Goal: Task Accomplishment & Management: Manage account settings

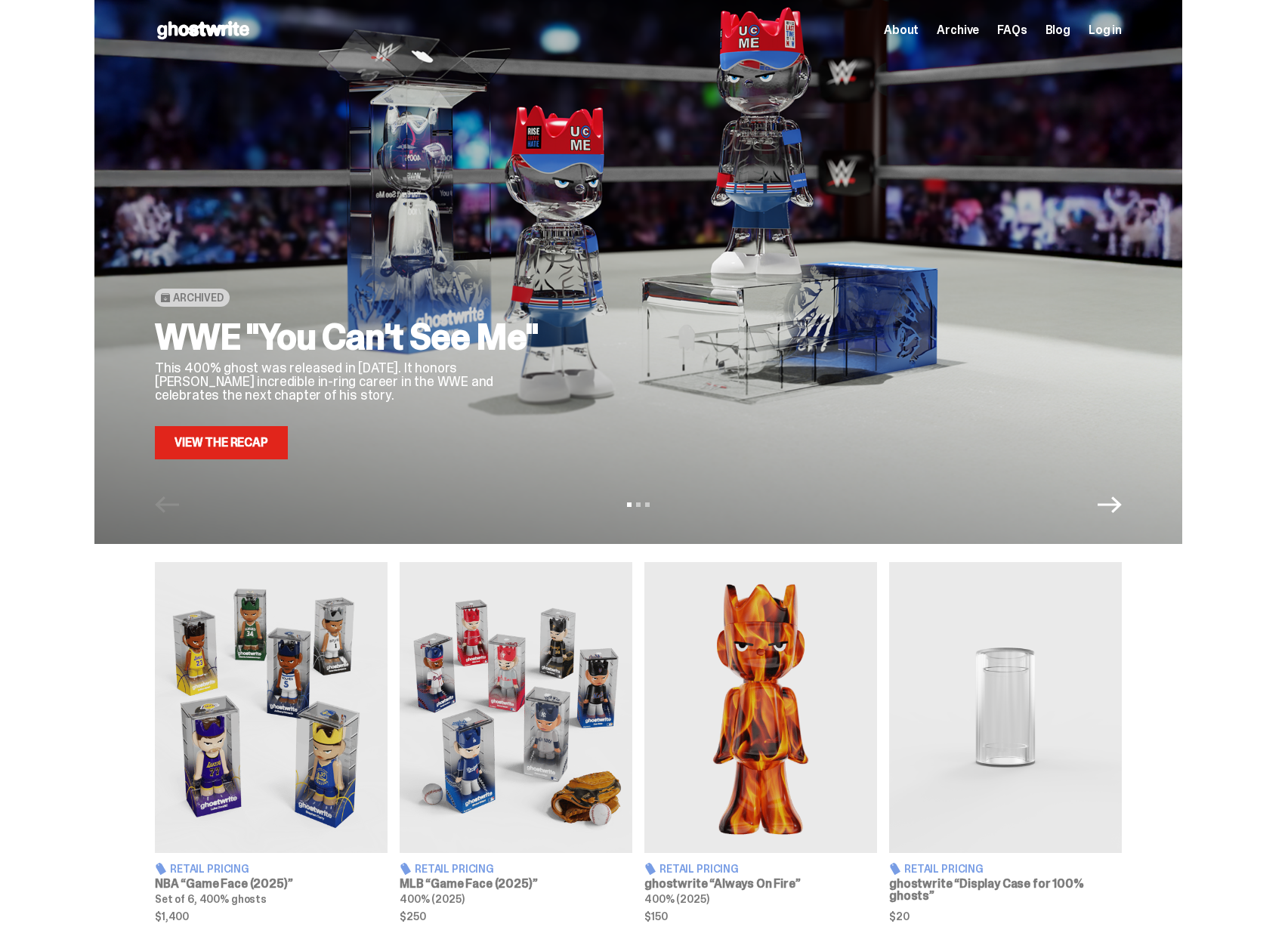
click at [428, 348] on h2 "WWE "You Can't See Me"" at bounding box center [351, 337] width 392 height 37
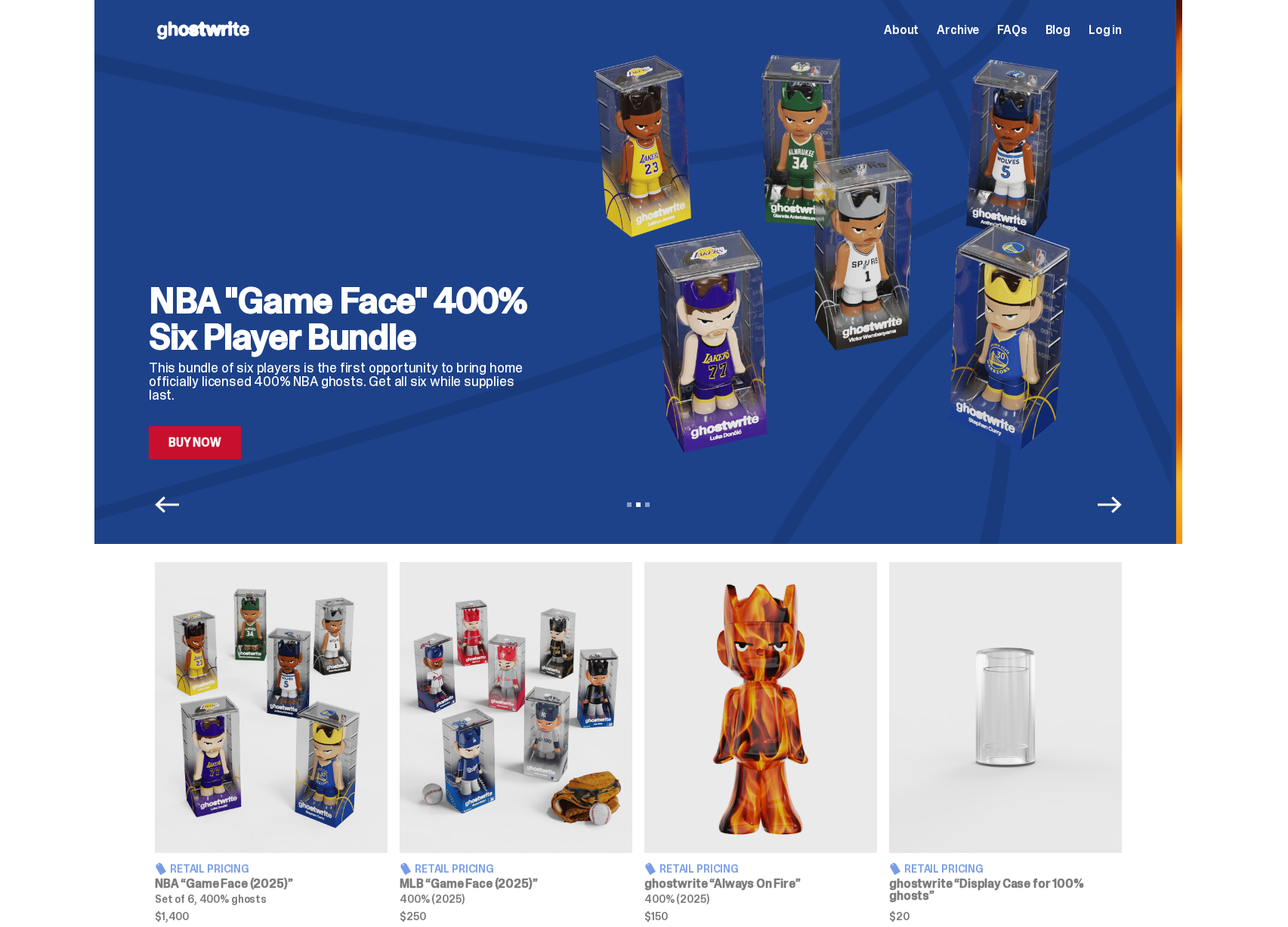
click at [356, 353] on h2 "NBA "Game Face" 400% Six Player Bundle" at bounding box center [345, 318] width 392 height 72
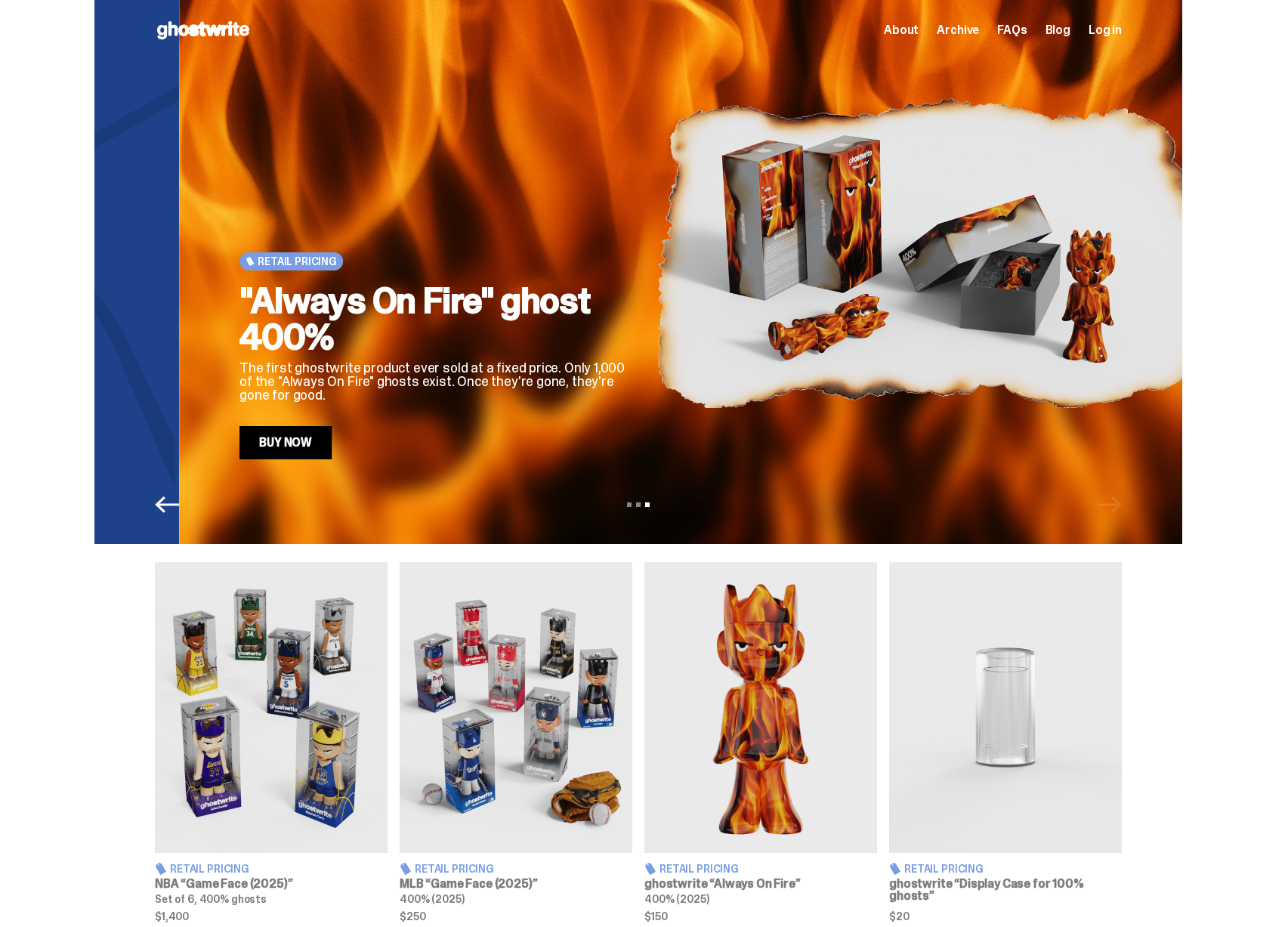
click at [453, 354] on h2 ""Always On Fire" ghost 400%" at bounding box center [435, 318] width 392 height 72
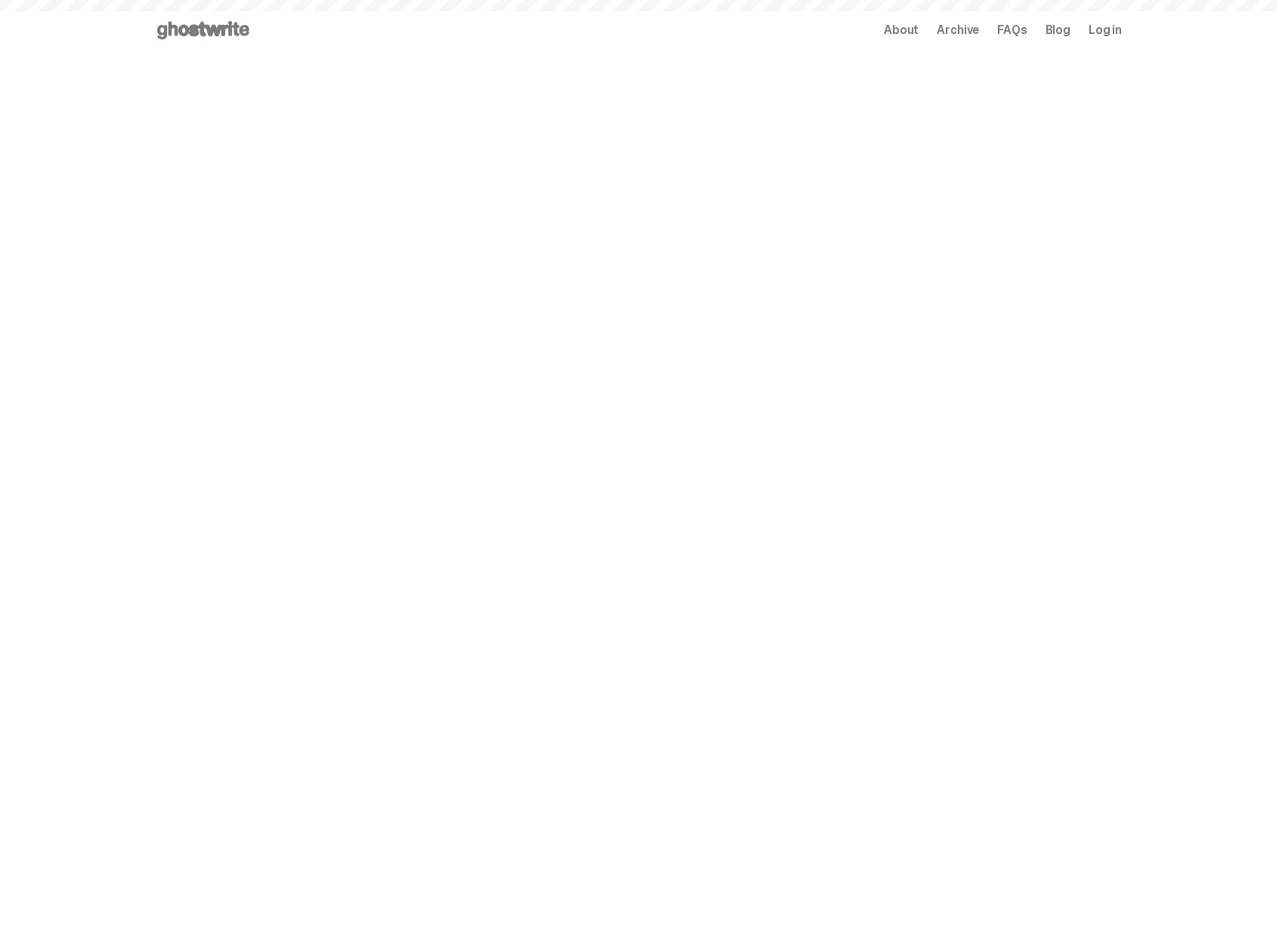
click at [1111, 34] on span "Log in" at bounding box center [1105, 29] width 33 height 12
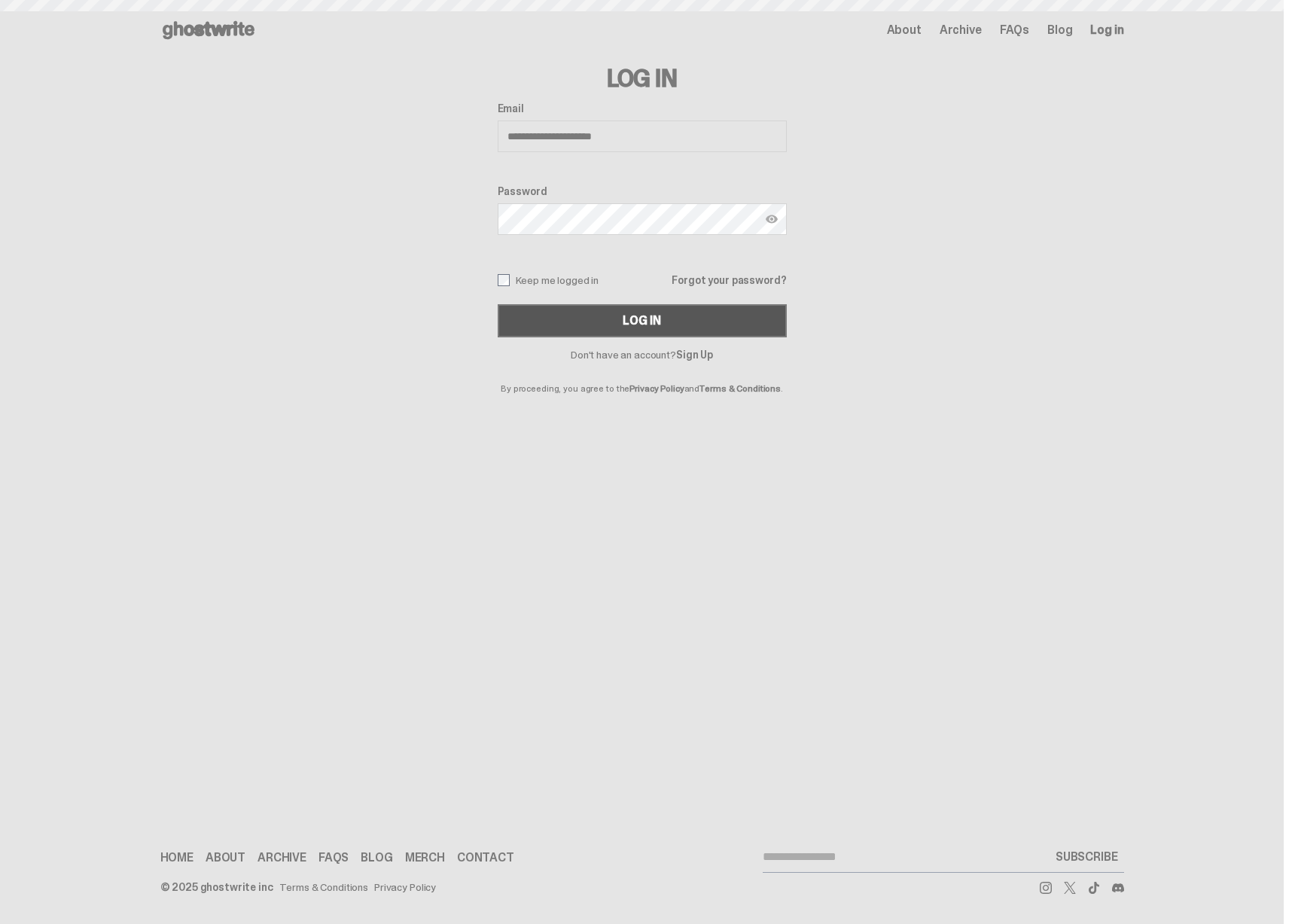
click at [598, 323] on button "Log In" at bounding box center [642, 321] width 289 height 33
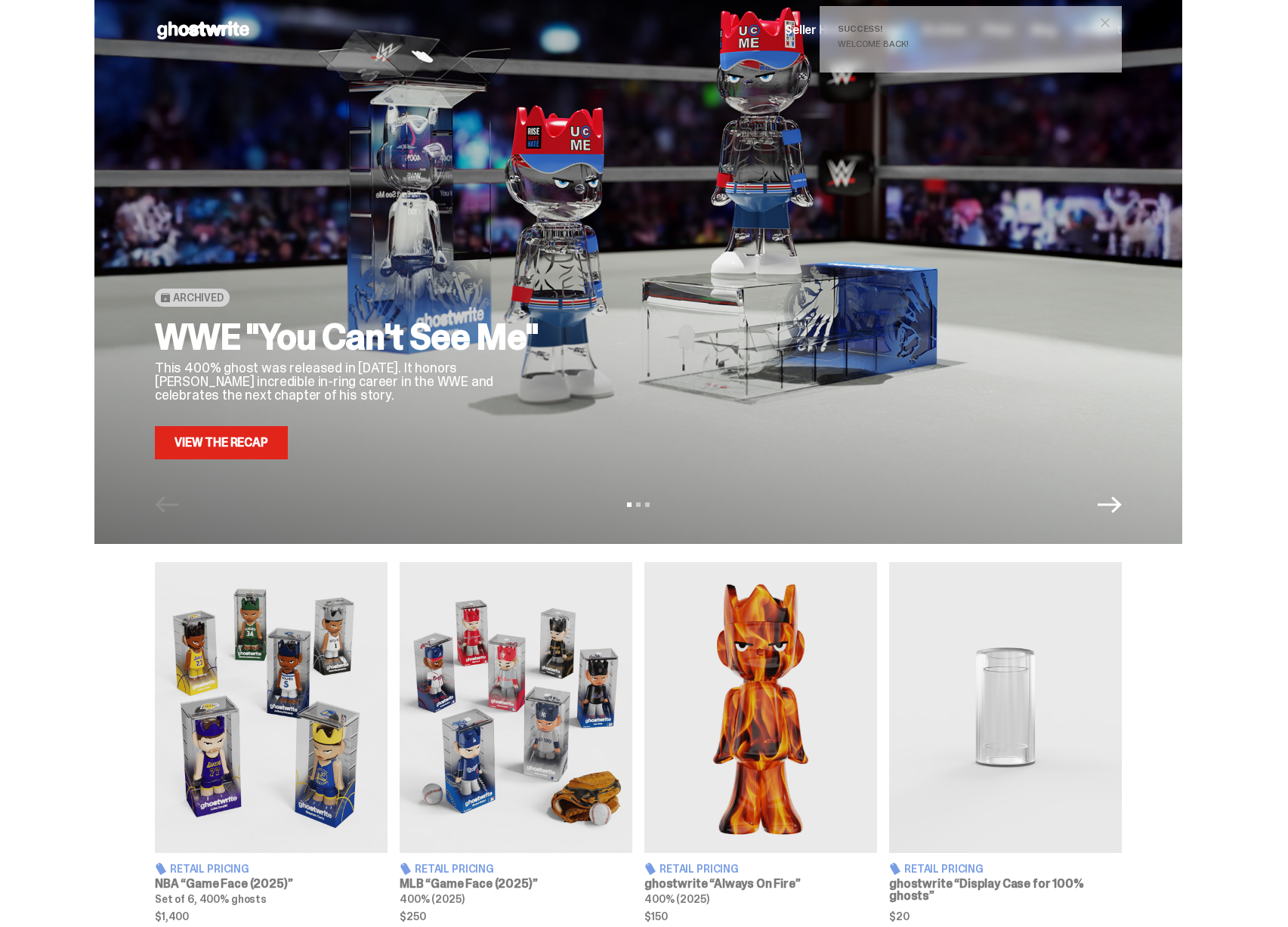
click at [1113, 16] on span "close" at bounding box center [1105, 22] width 15 height 15
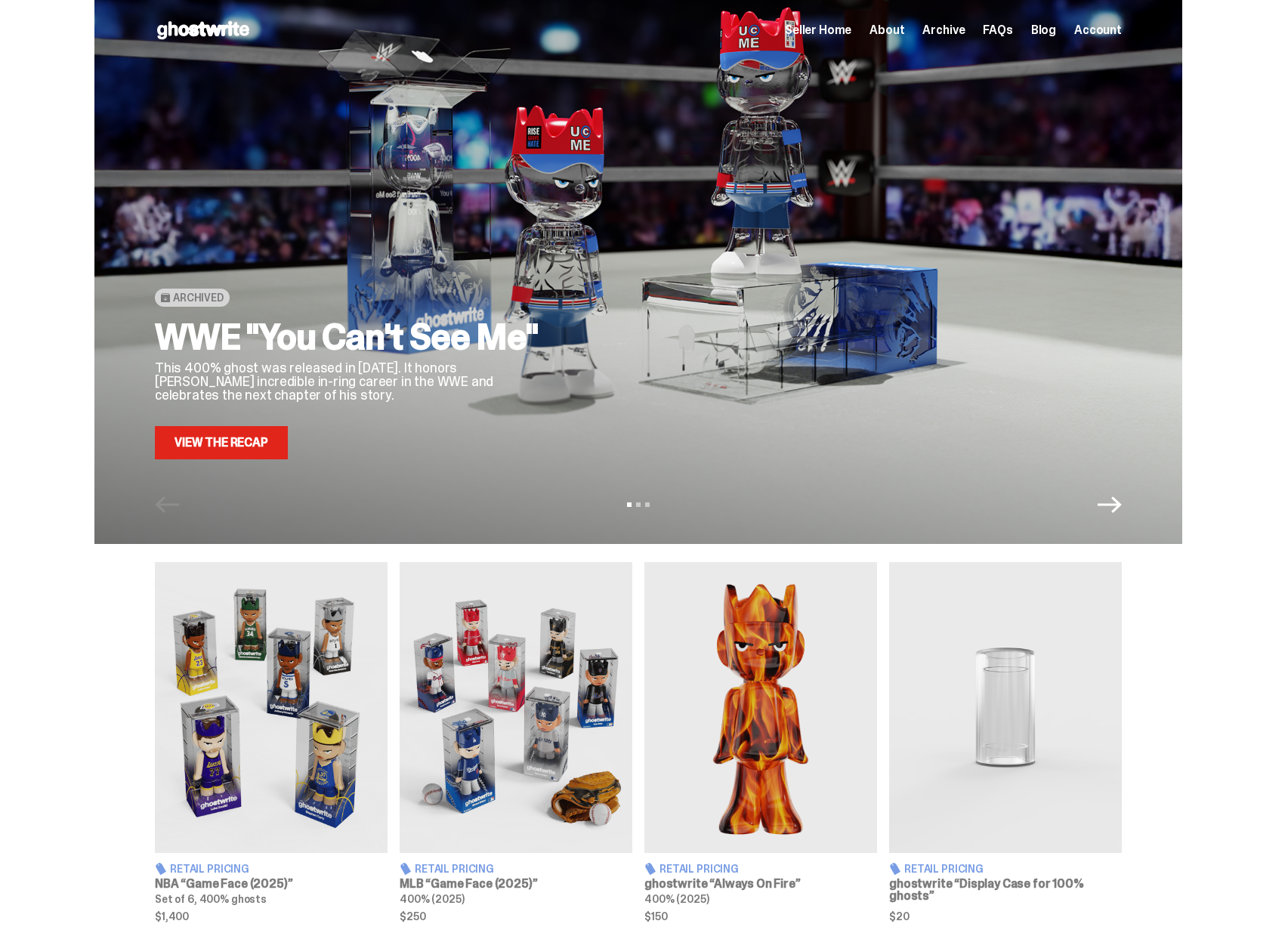
click at [392, 337] on h2 "WWE "You Can't See Me"" at bounding box center [351, 337] width 392 height 37
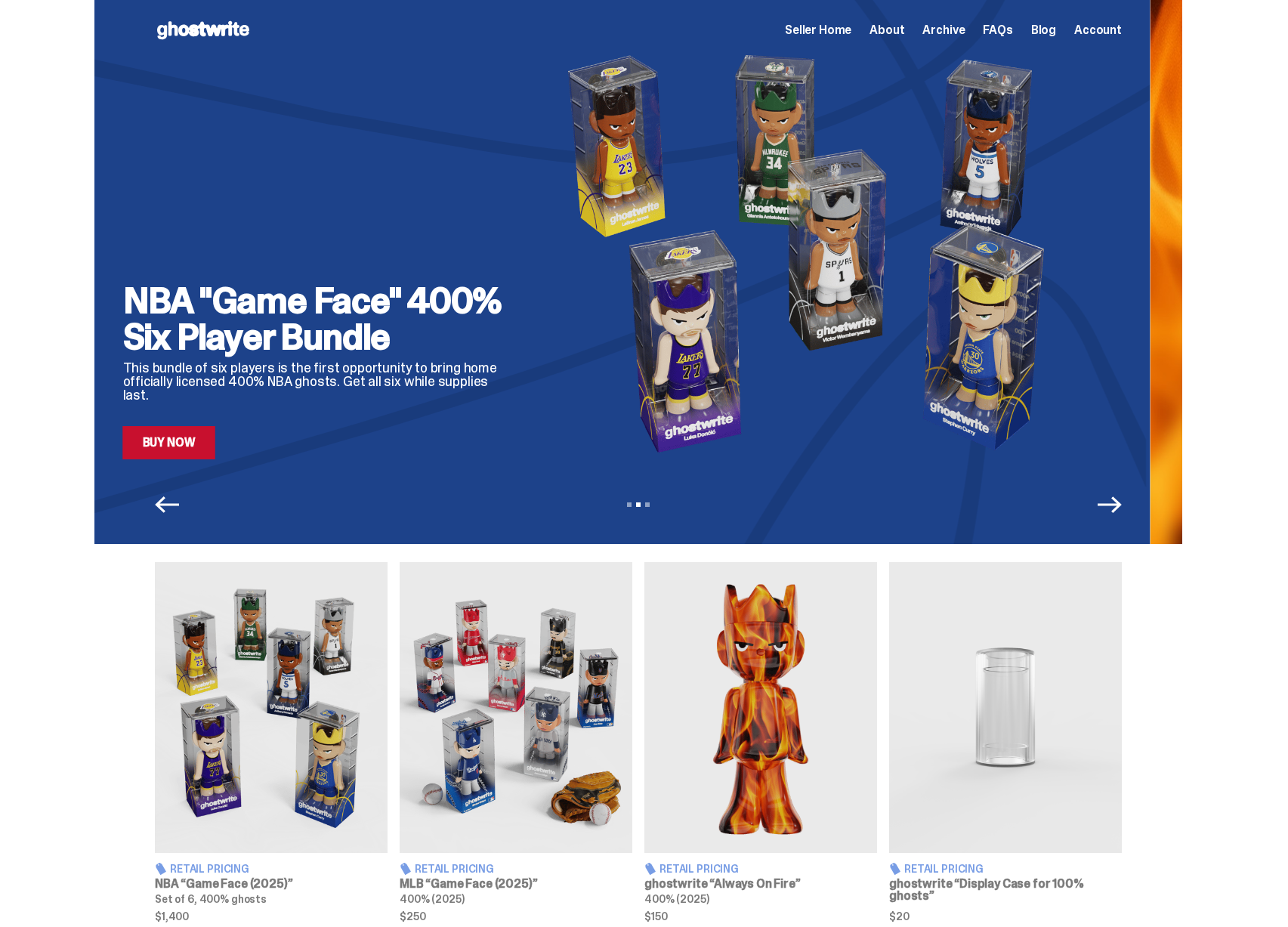
click at [439, 332] on h2 "NBA "Game Face" 400% Six Player Bundle" at bounding box center [319, 318] width 392 height 72
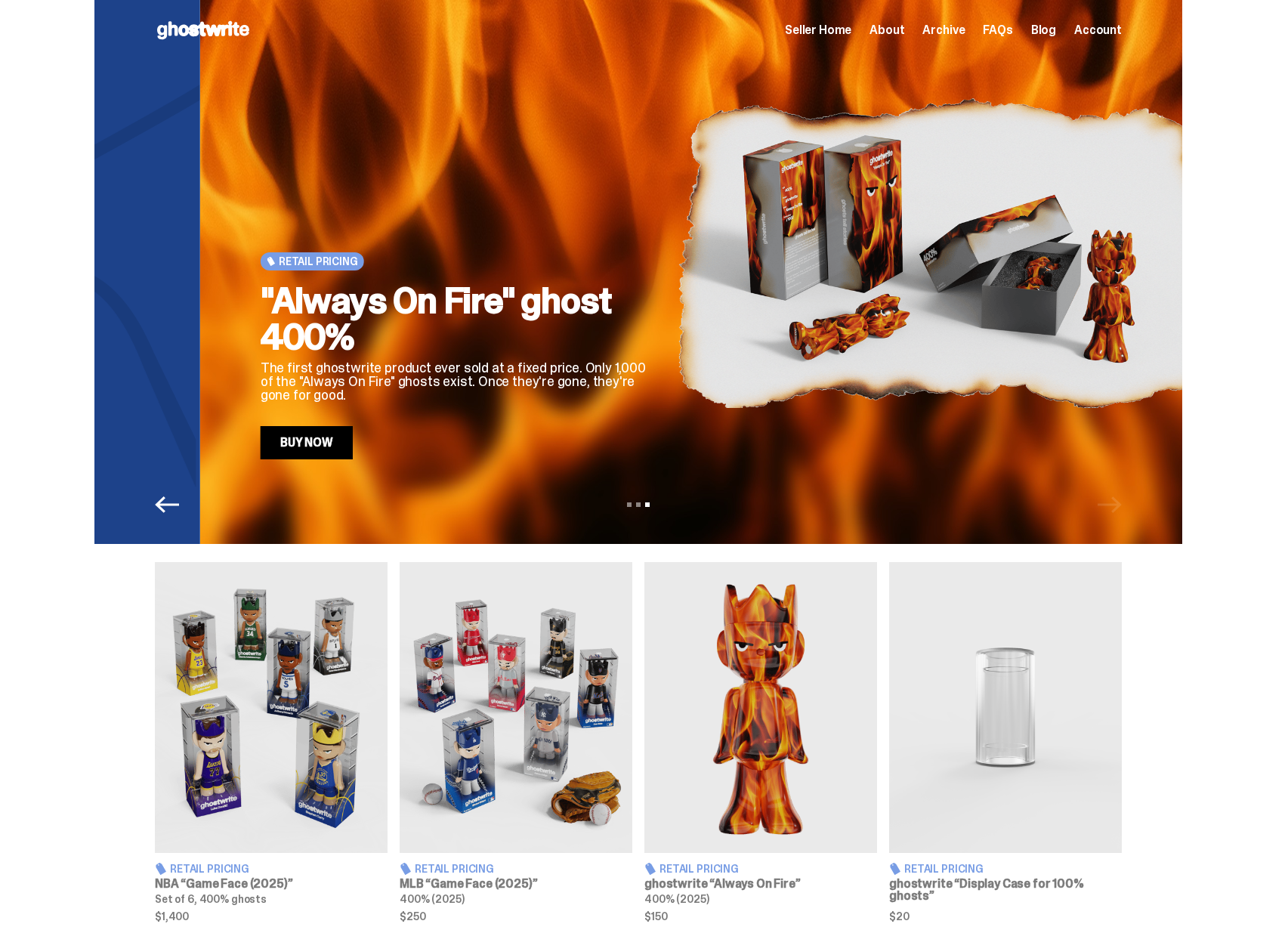
click at [397, 325] on h2 ""Always On Fire" ghost 400%" at bounding box center [457, 318] width 392 height 72
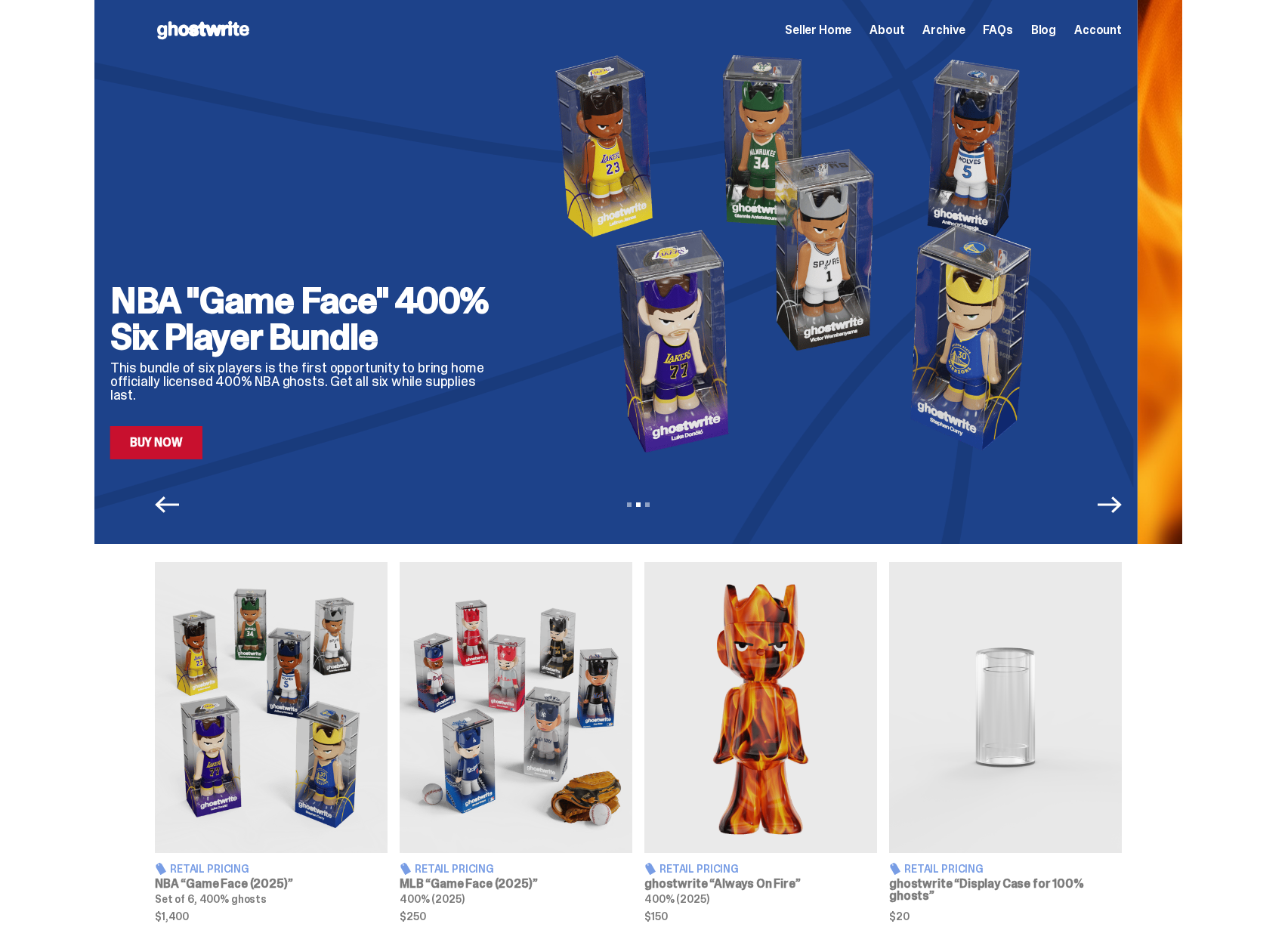
click at [436, 326] on h2 "NBA "Game Face" 400% Six Player Bundle" at bounding box center [306, 318] width 392 height 72
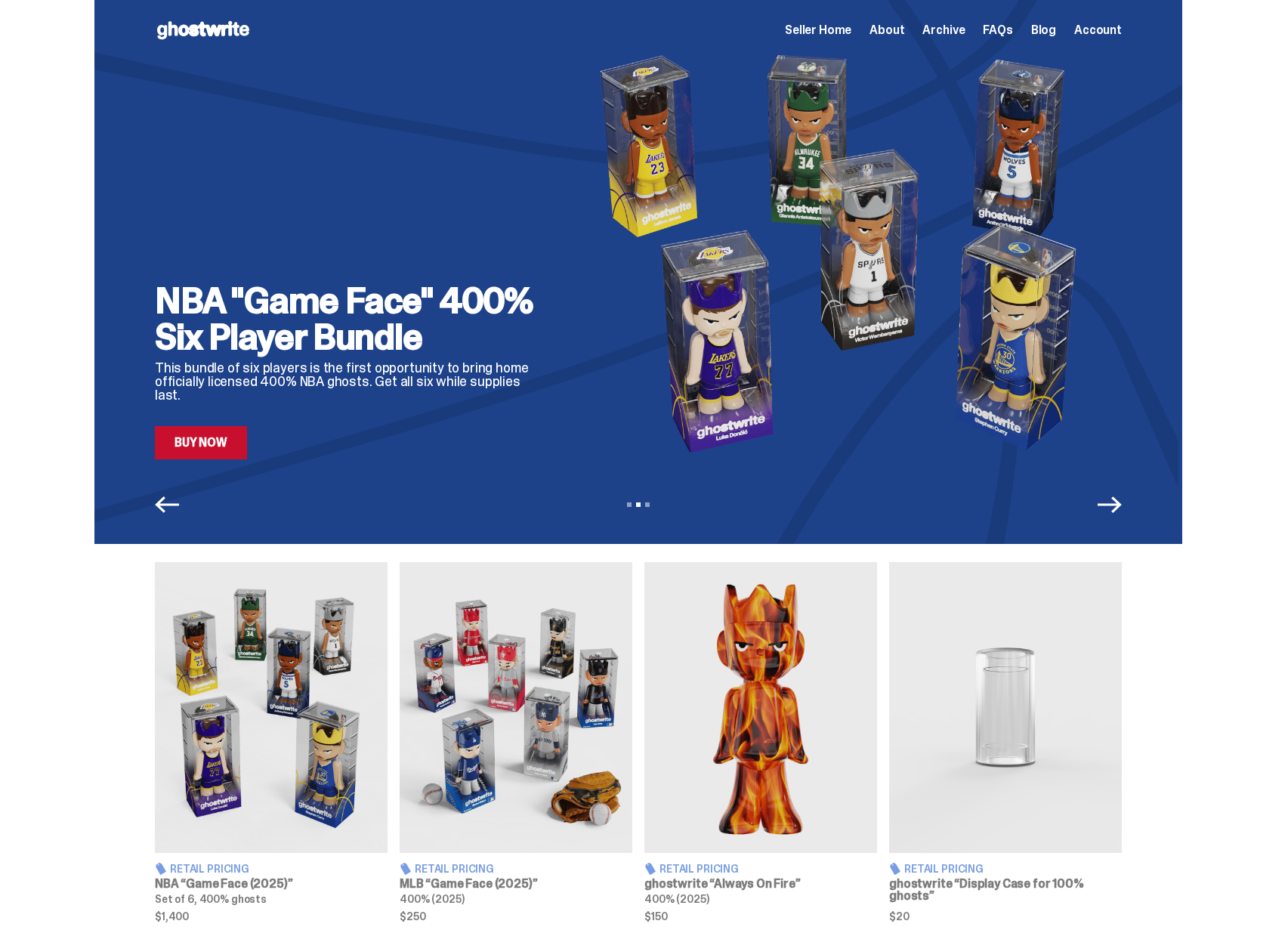
click at [547, 276] on div "NBA "Game Face" 400% Six Player Bundle This bundle of six players is the first …" at bounding box center [351, 253] width 392 height 413
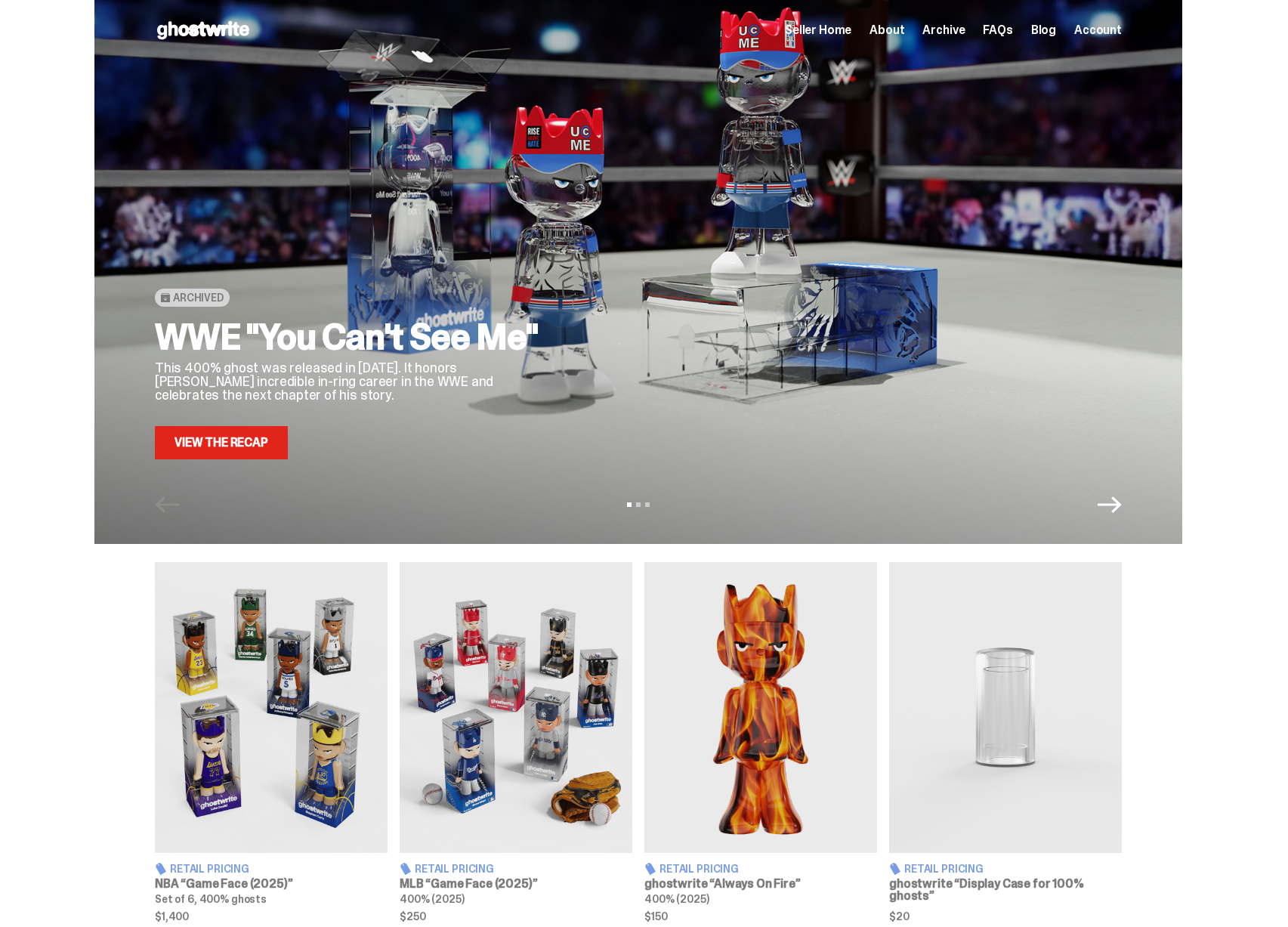
click at [831, 24] on span "Seller Home" at bounding box center [818, 29] width 66 height 12
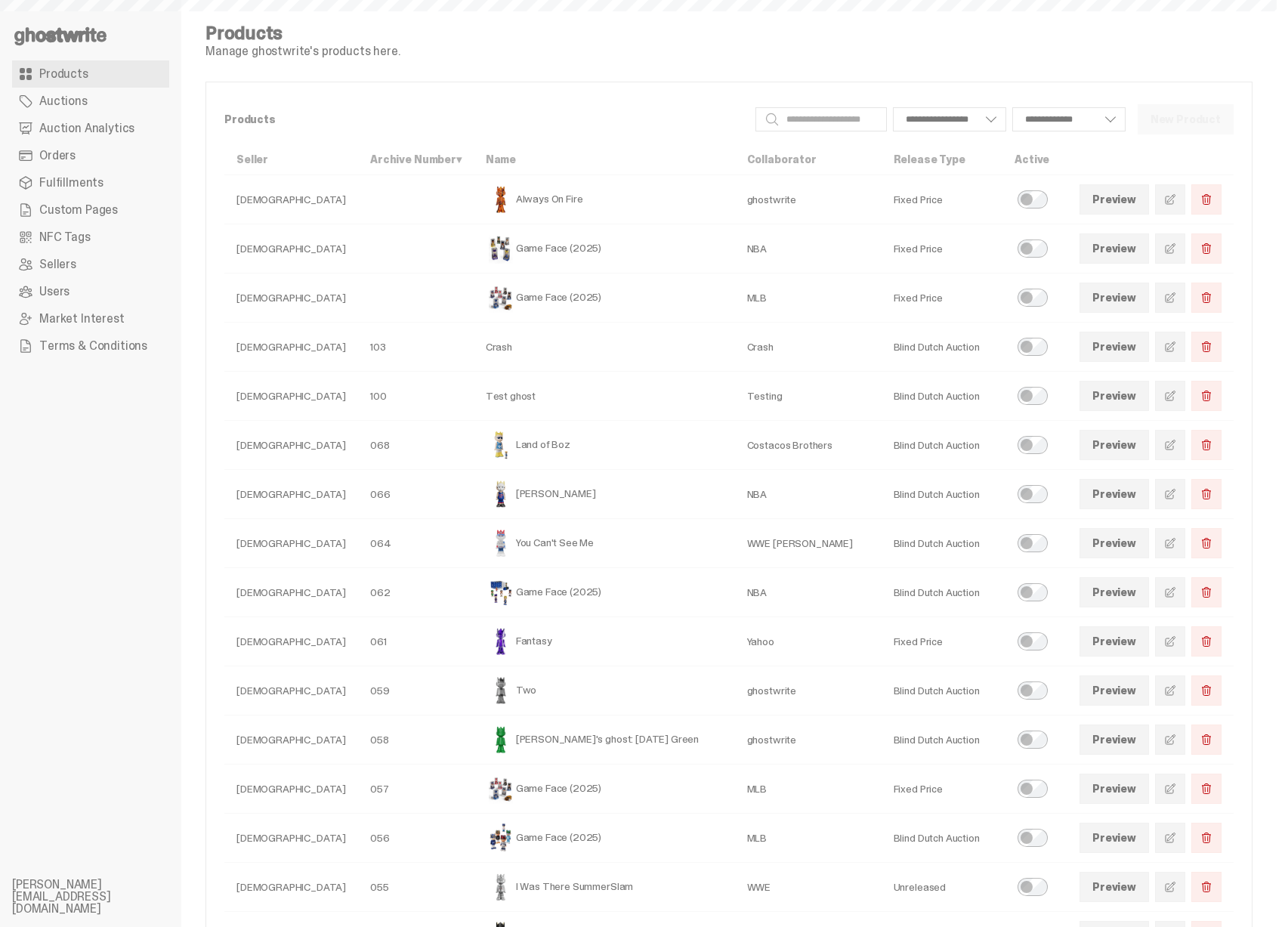
click at [107, 212] on span "Custom Pages" at bounding box center [79, 209] width 79 height 12
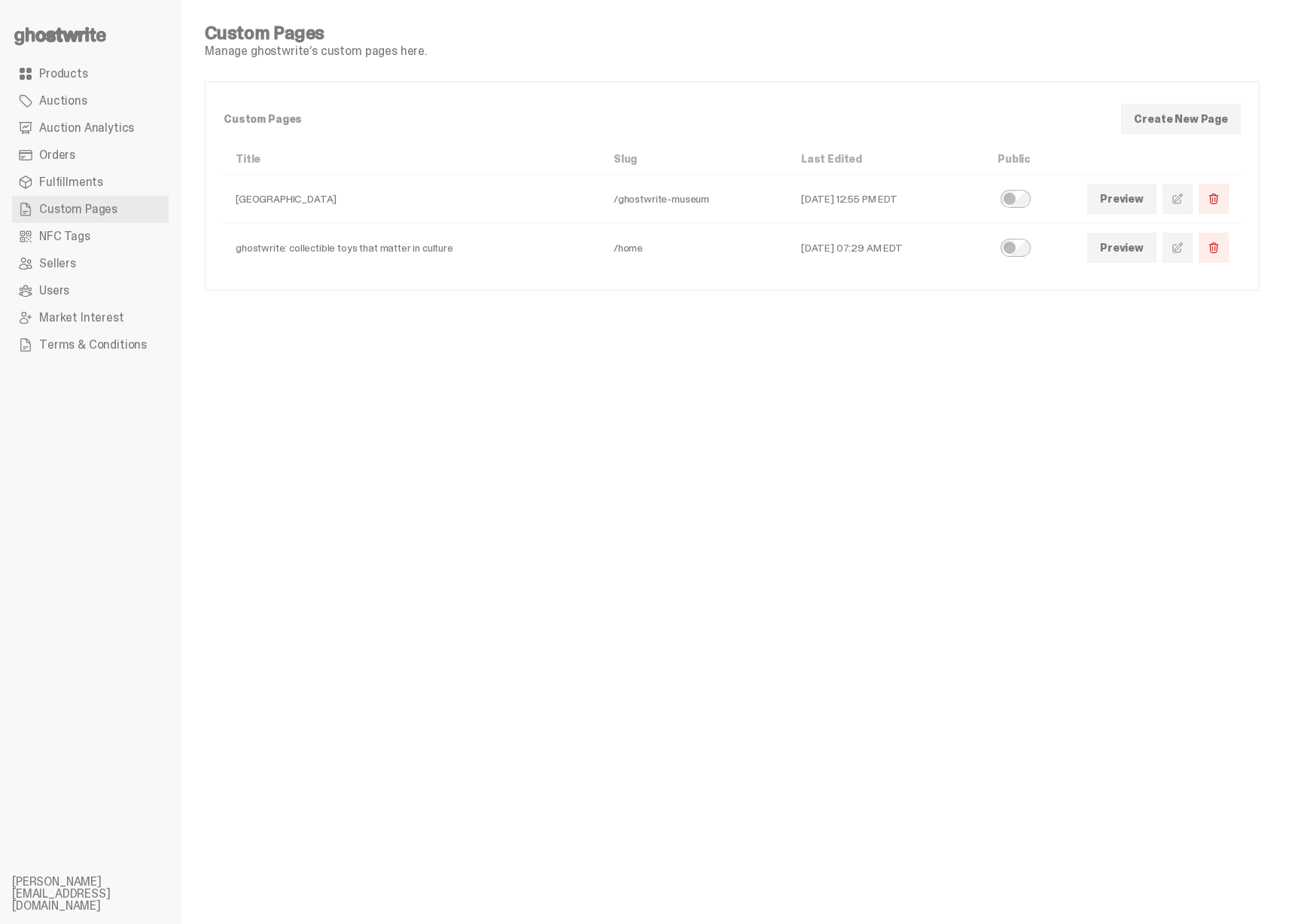
click at [1174, 247] on span at bounding box center [1177, 247] width 12 height 12
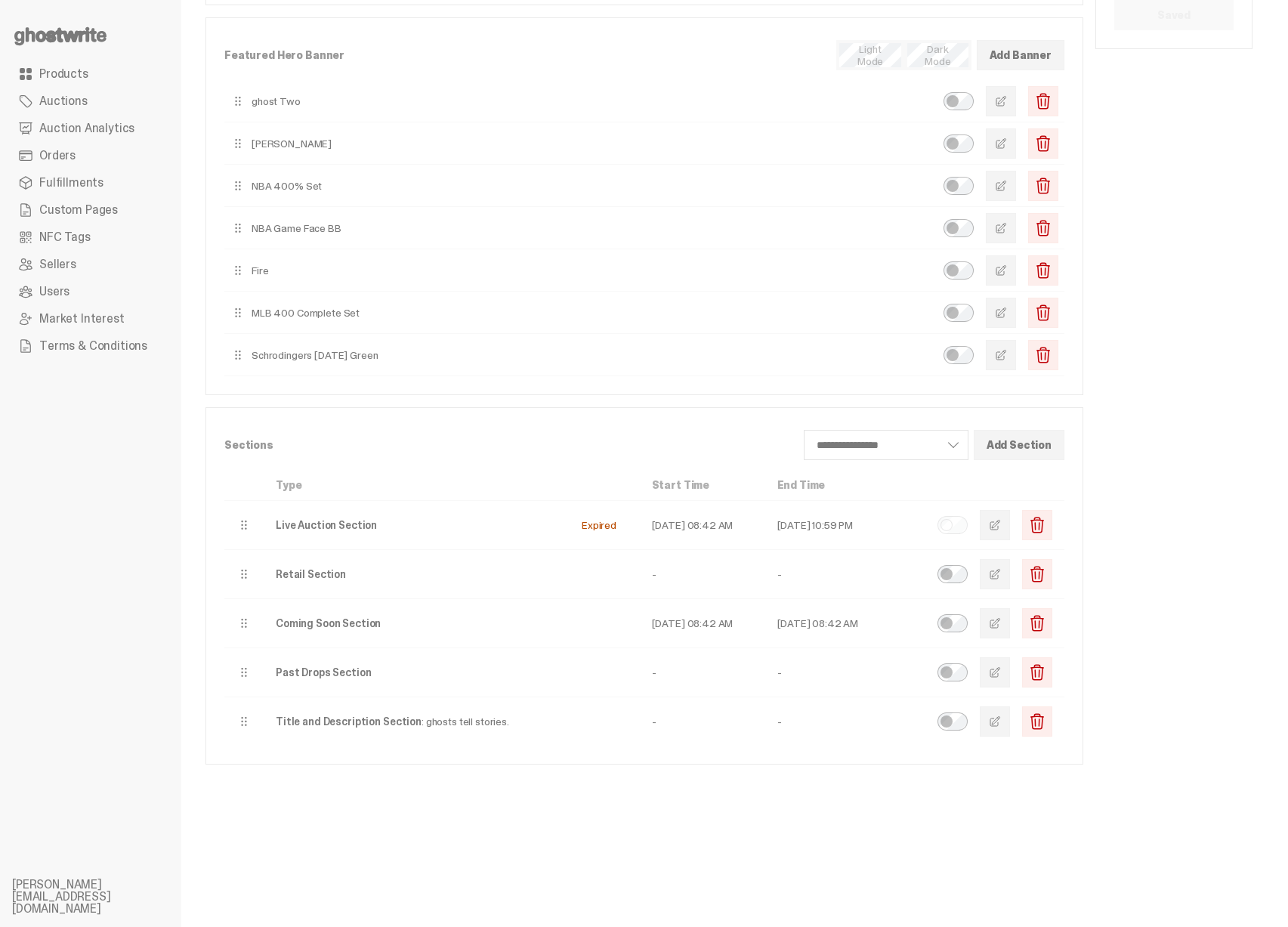
scroll to position [161, 0]
click at [1000, 629] on span "button" at bounding box center [994, 626] width 12 height 12
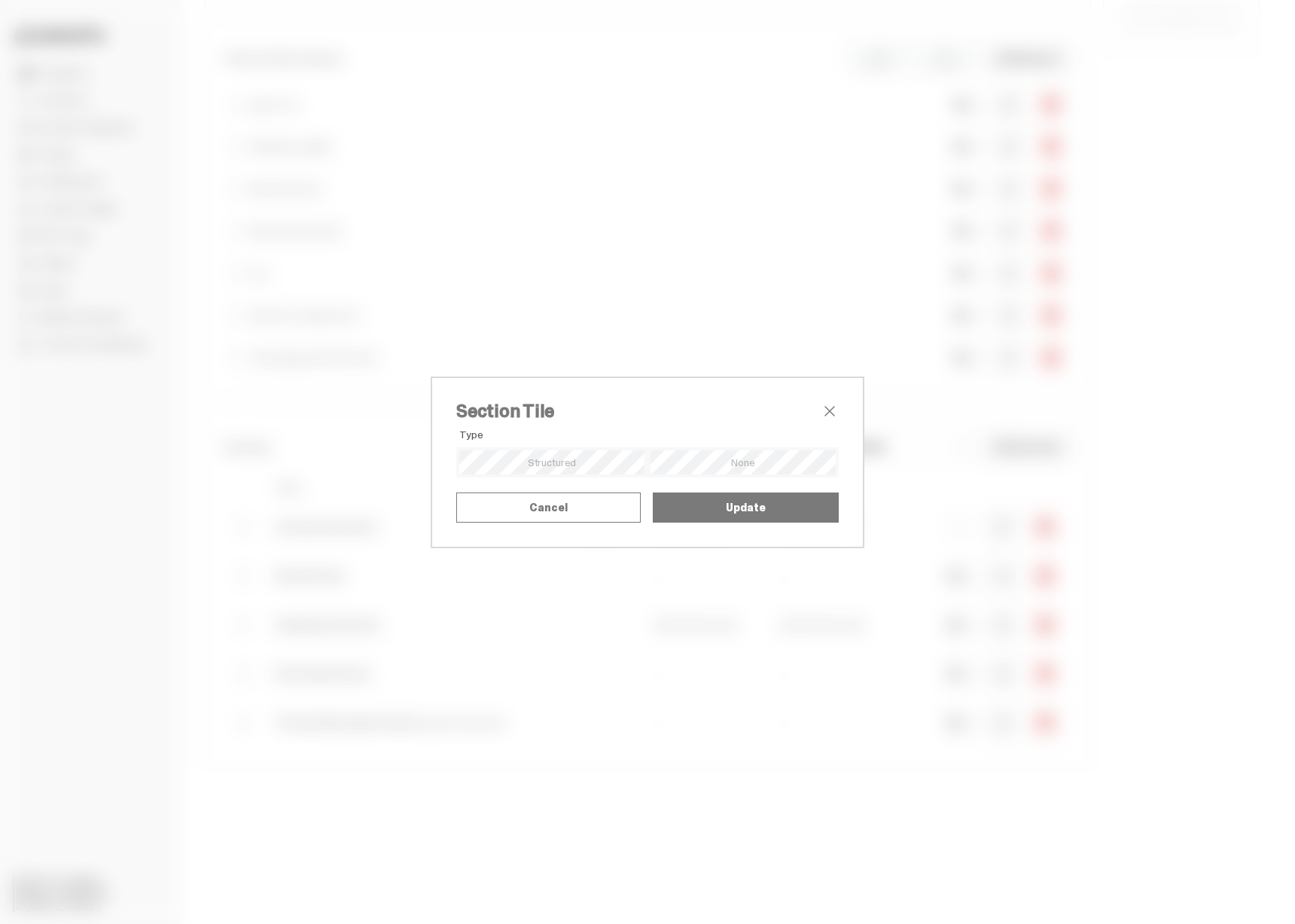
click at [544, 523] on button "Cancel" at bounding box center [548, 507] width 185 height 30
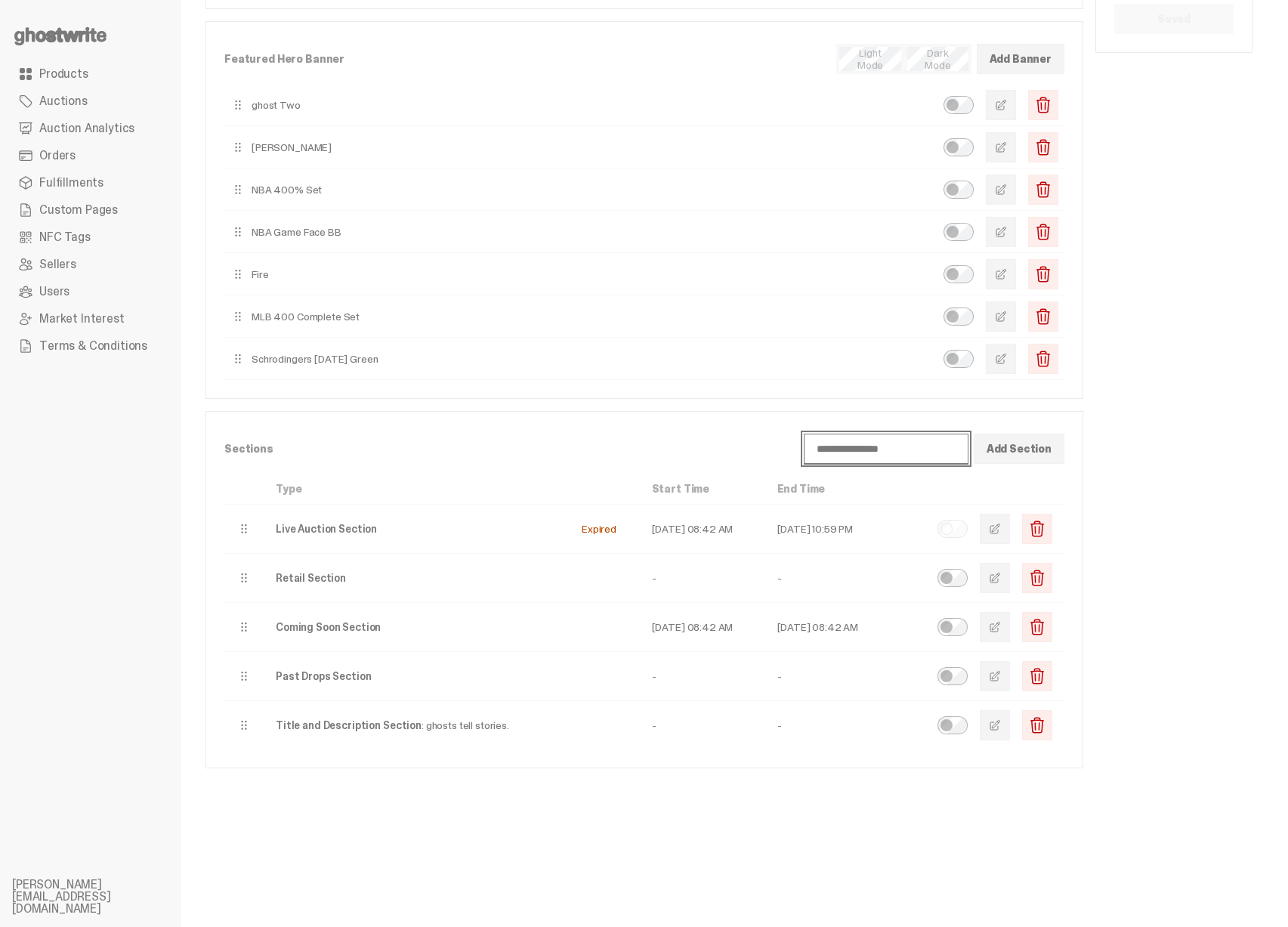
click at [886, 452] on select "**********" at bounding box center [886, 448] width 165 height 30
click at [77, 36] on use at bounding box center [61, 37] width 93 height 18
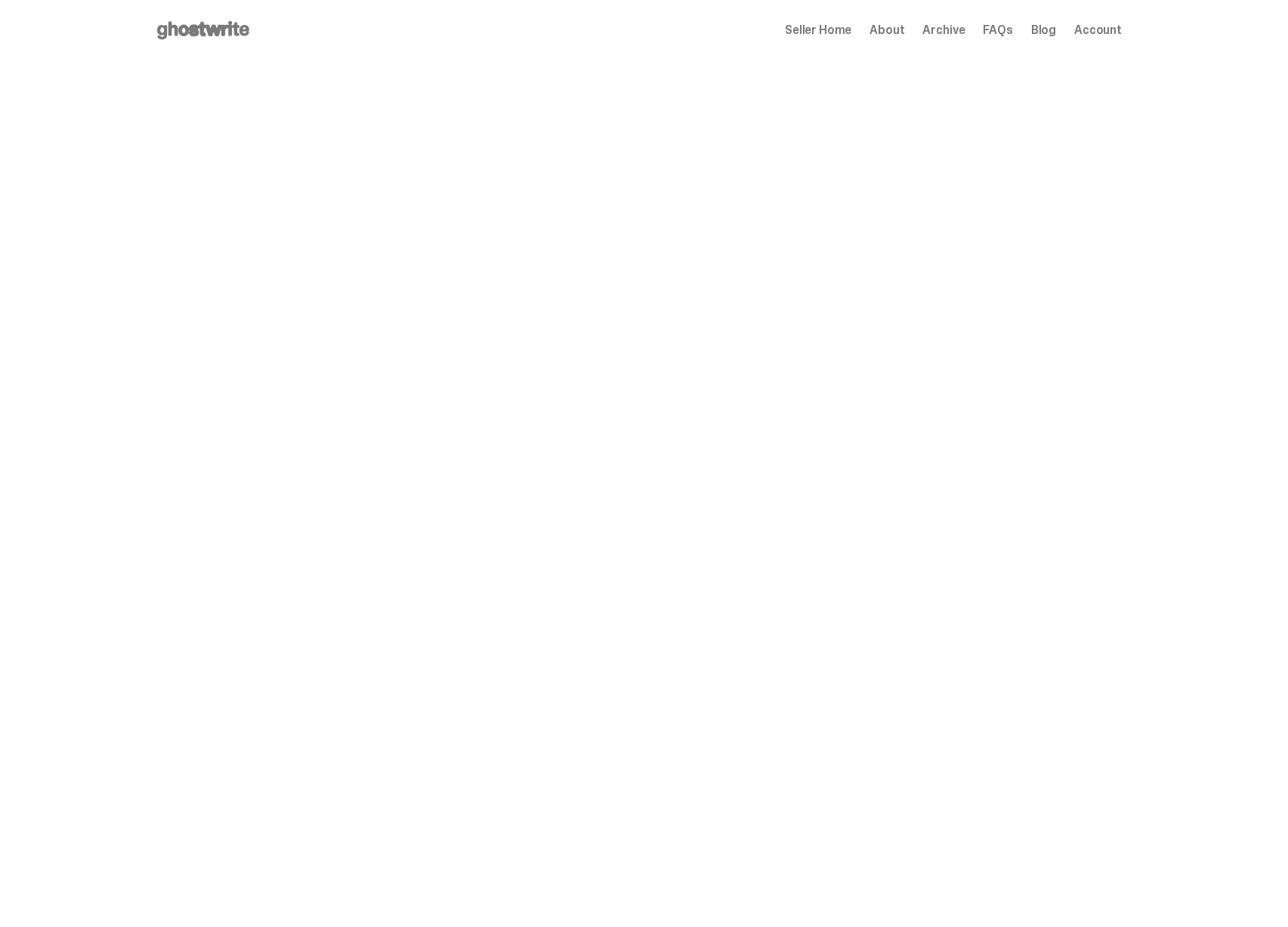
click at [812, 29] on span "Seller Home" at bounding box center [818, 29] width 66 height 12
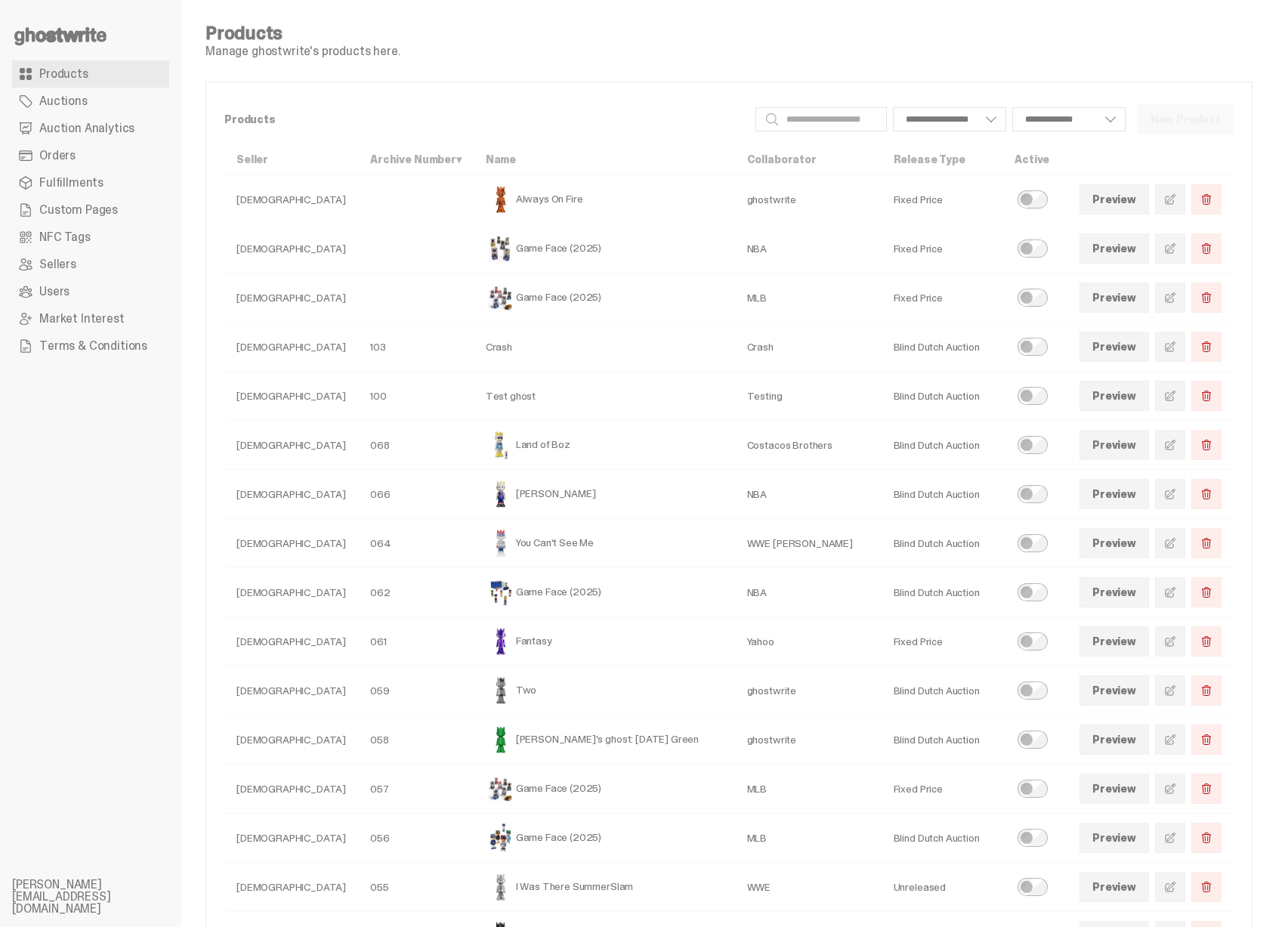
click at [130, 119] on link "Auction Analytics" at bounding box center [90, 128] width 157 height 28
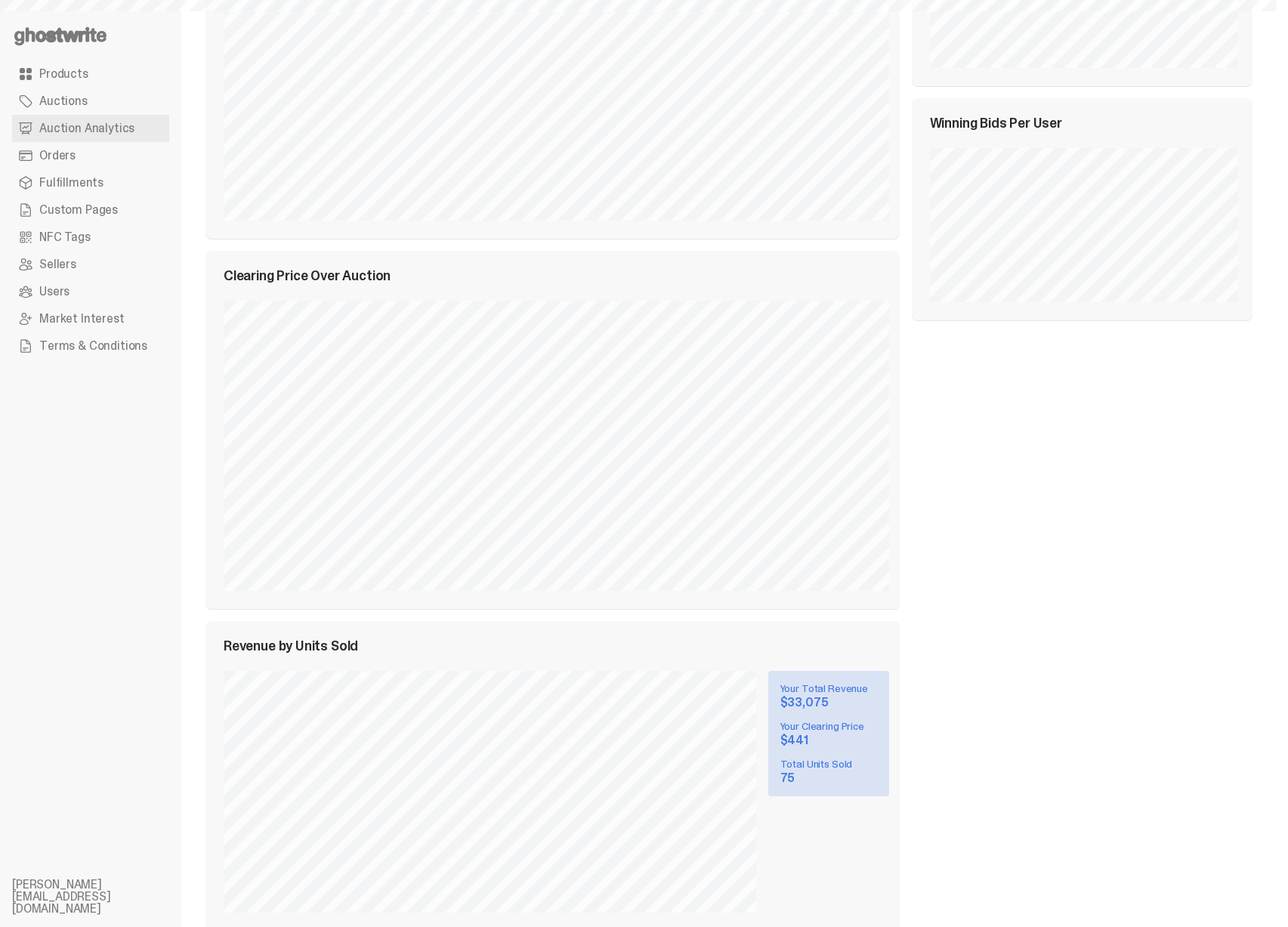
scroll to position [601, 0]
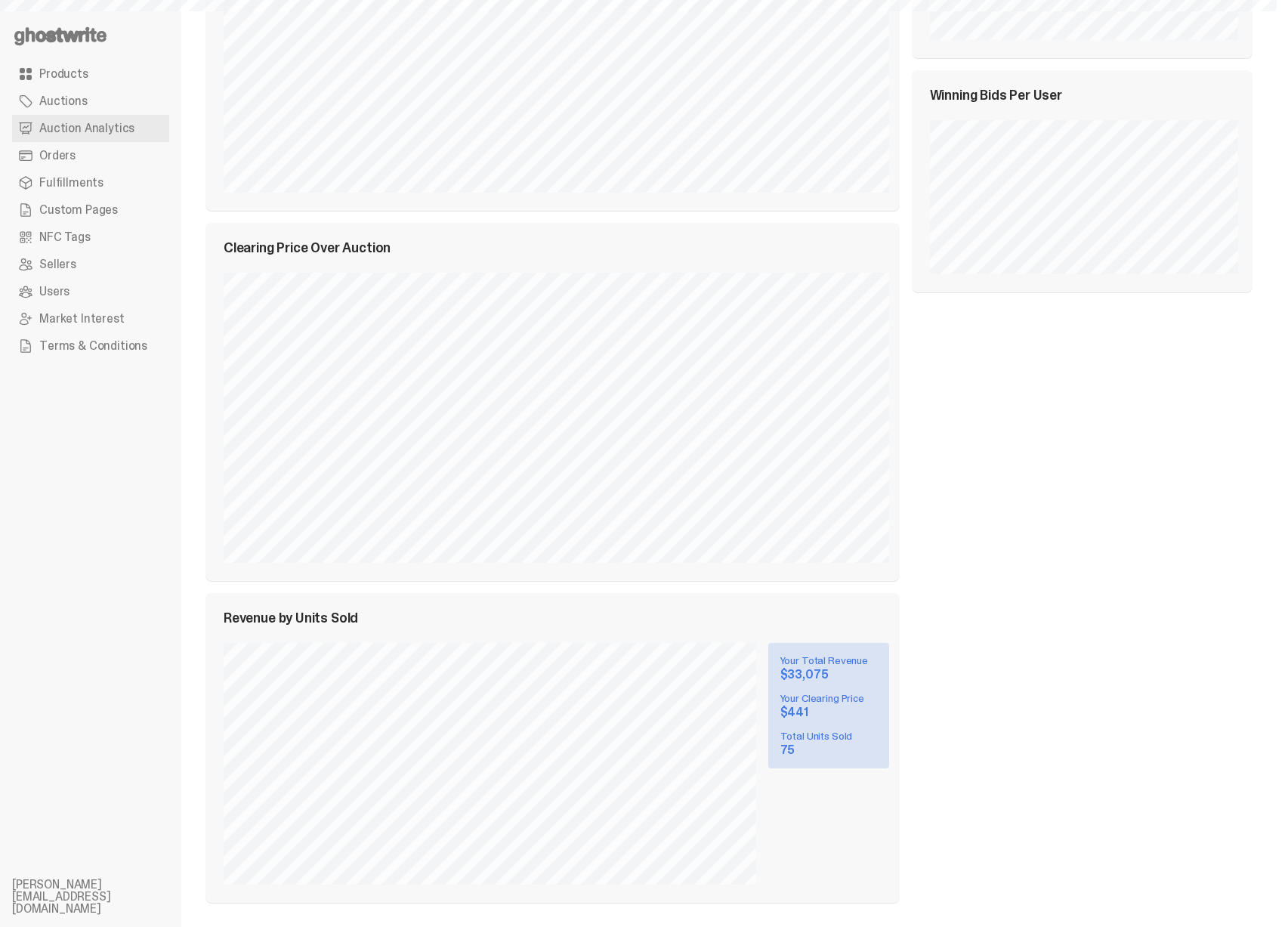
select select "**"
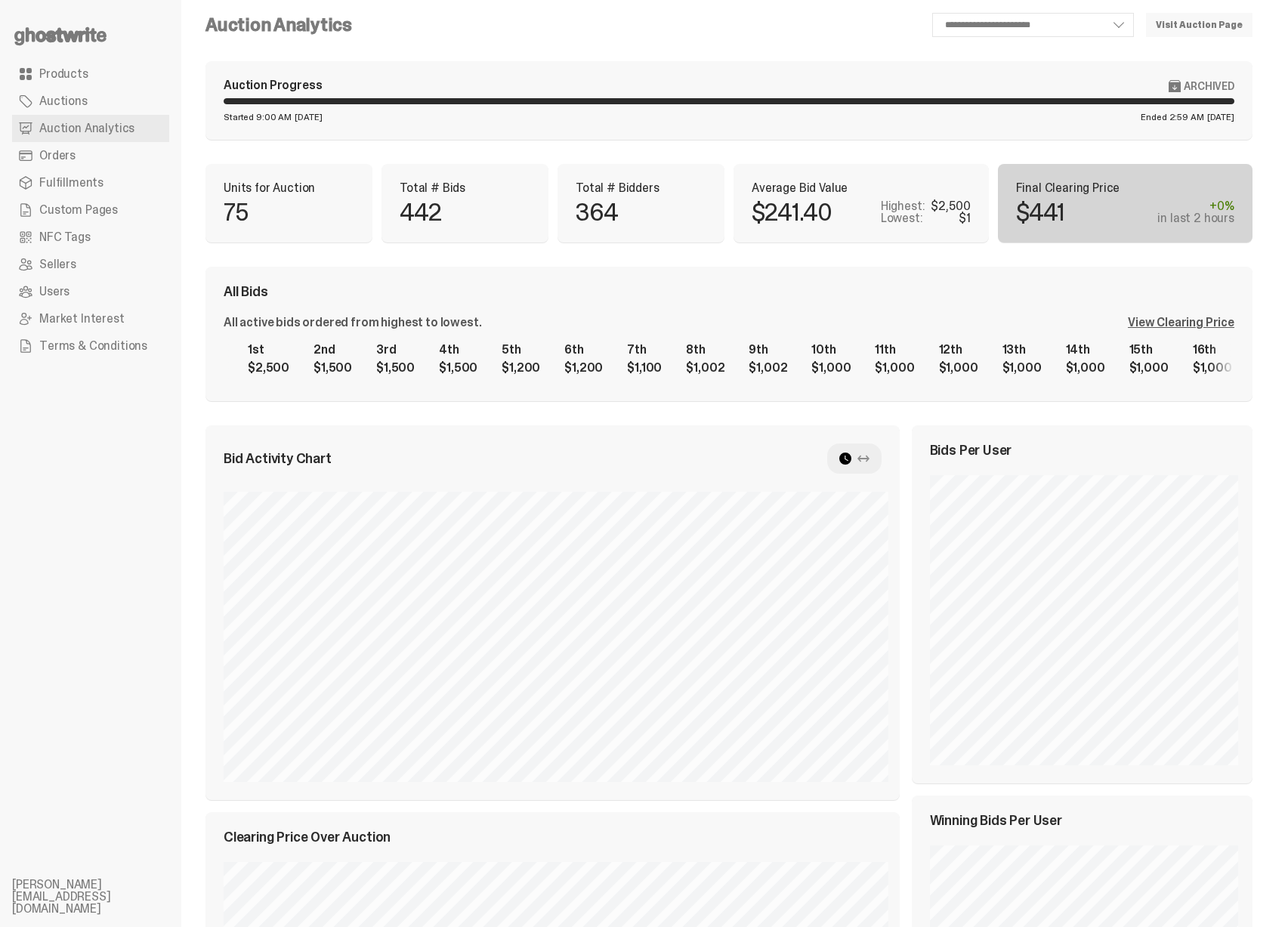
scroll to position [0, 0]
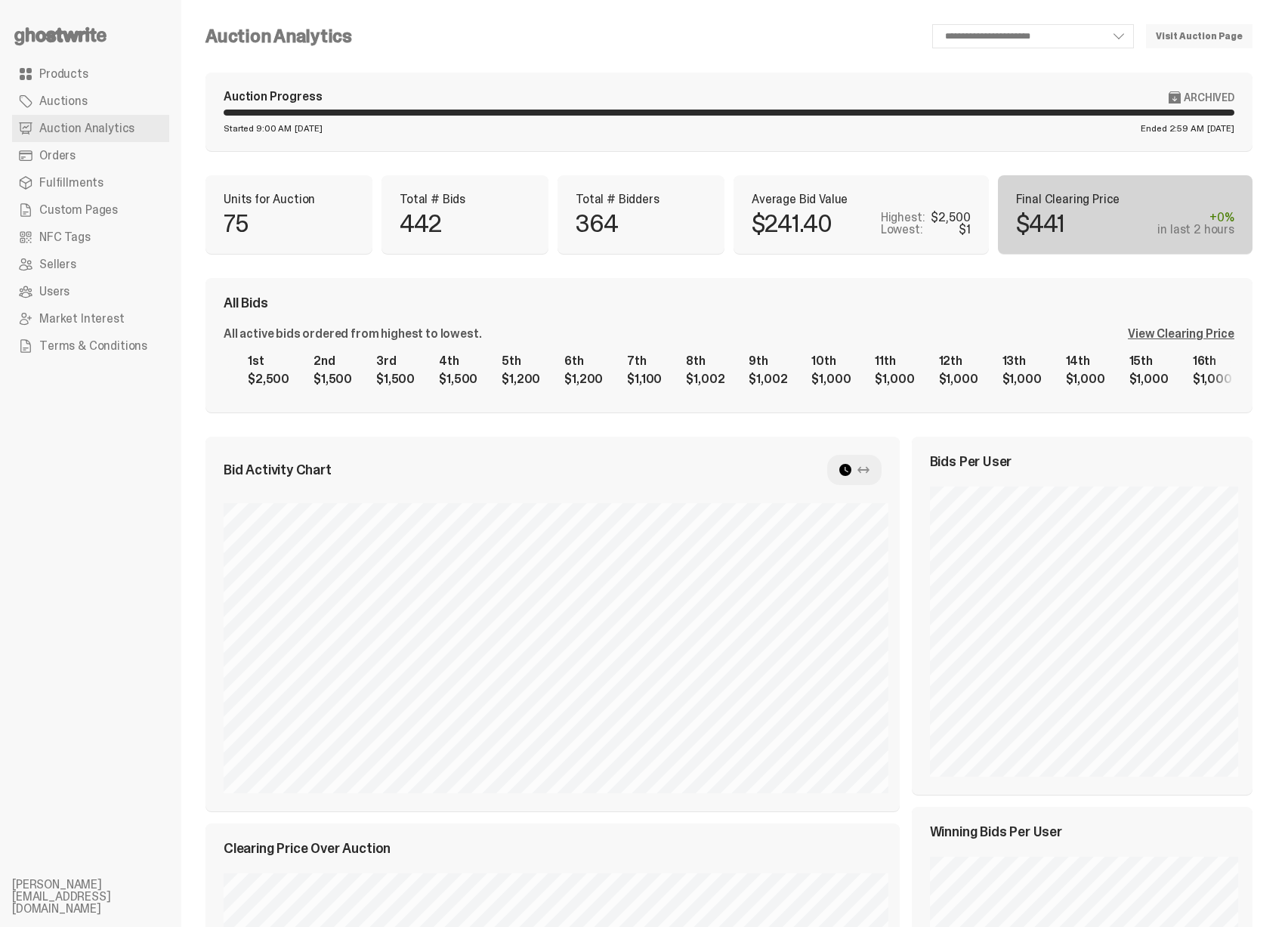
click at [1234, 329] on div "View Clearing Price" at bounding box center [1181, 334] width 106 height 12
